Goal: Transaction & Acquisition: Purchase product/service

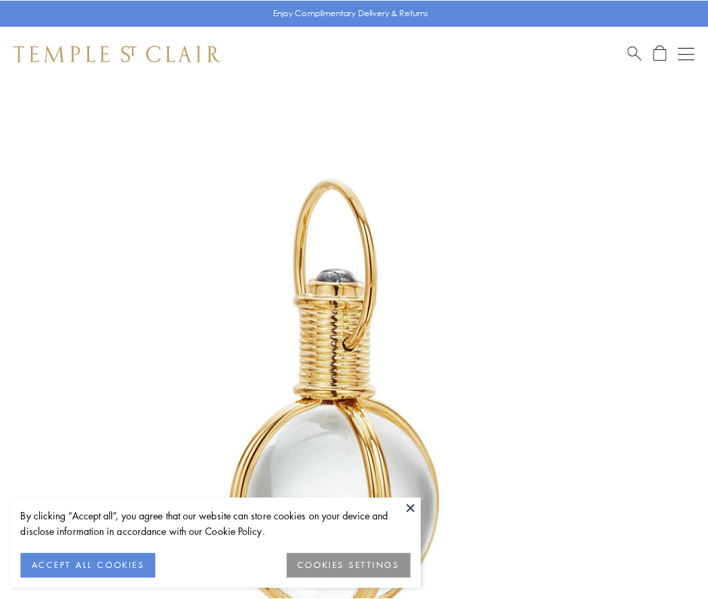
scroll to position [352, 0]
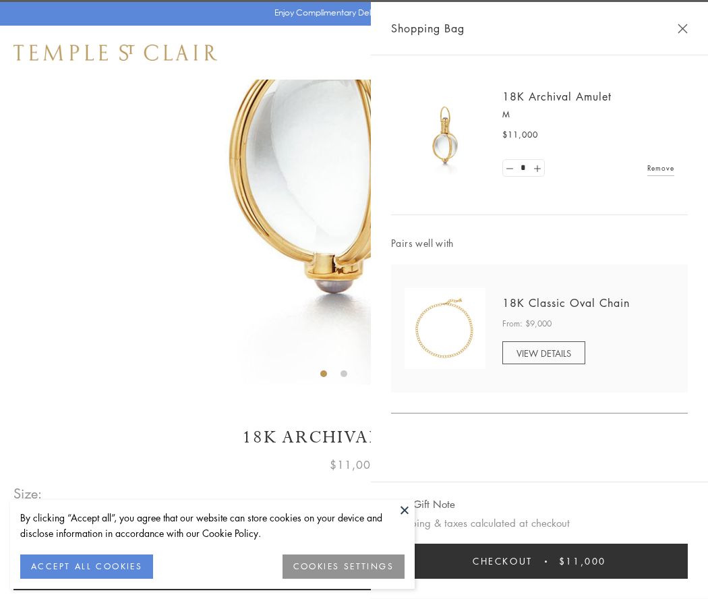
click at [539, 561] on button "Checkout $11,000" at bounding box center [539, 560] width 297 height 35
